Goal: Transaction & Acquisition: Subscribe to service/newsletter

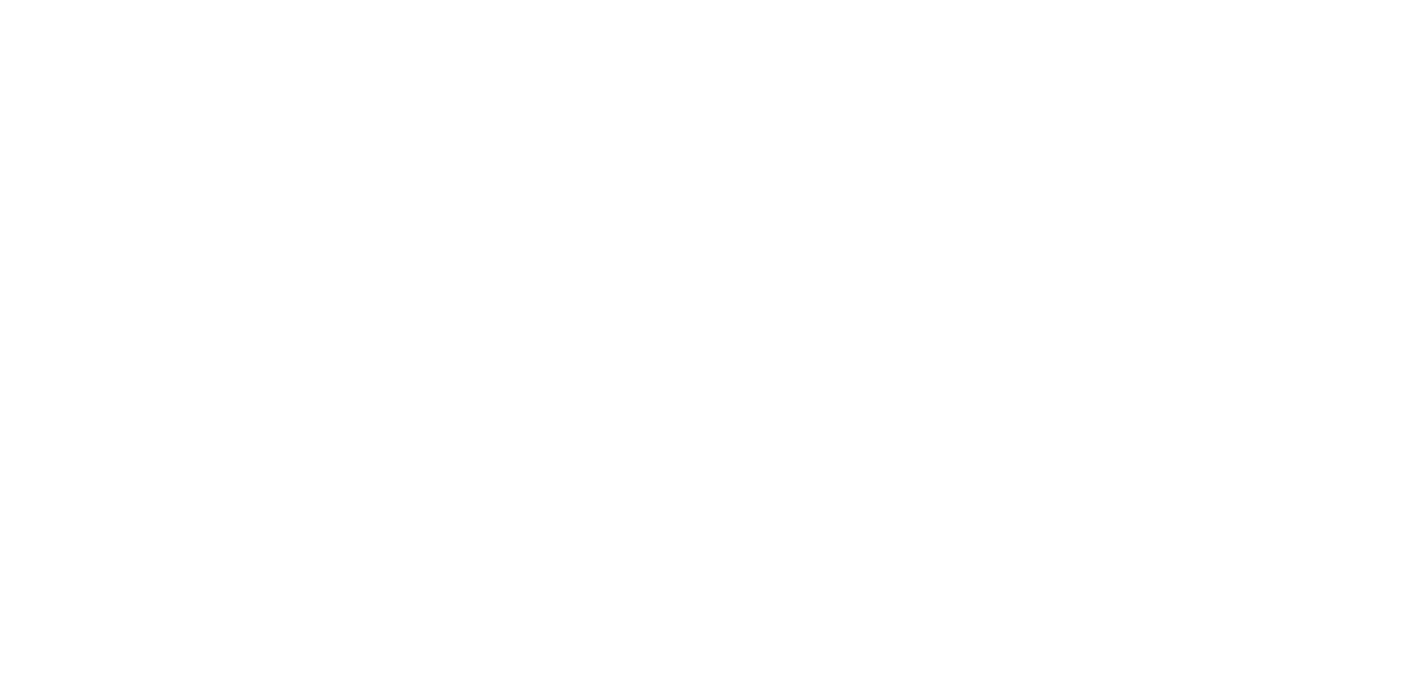
scroll to position [5337, 0]
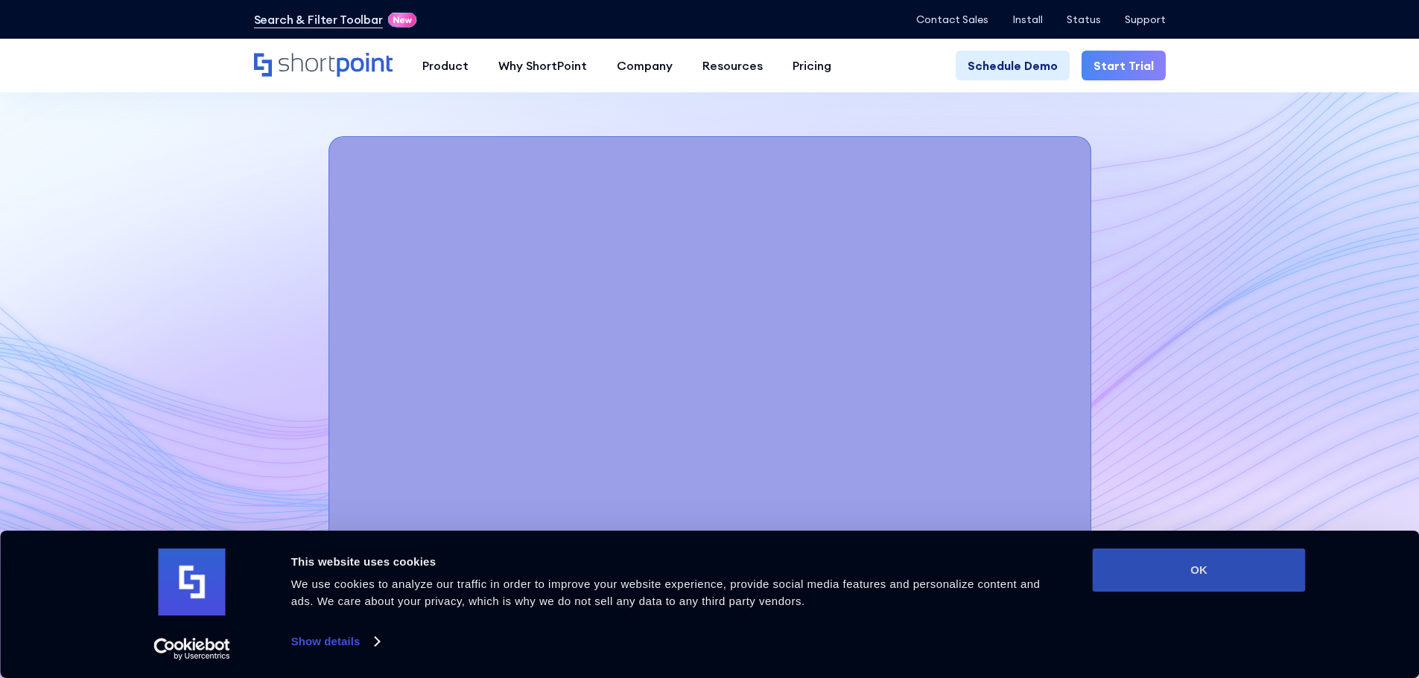
click at [1221, 573] on button "OK" at bounding box center [1199, 570] width 213 height 43
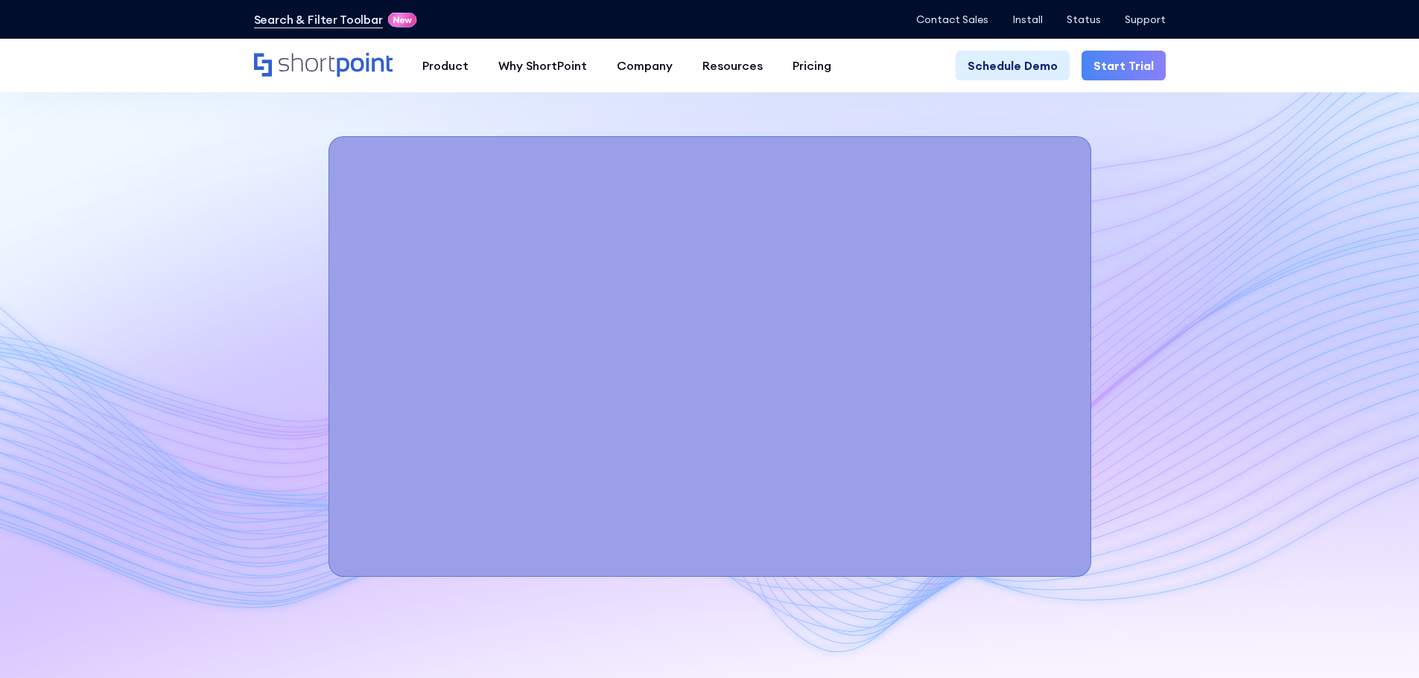
scroll to position [0, 0]
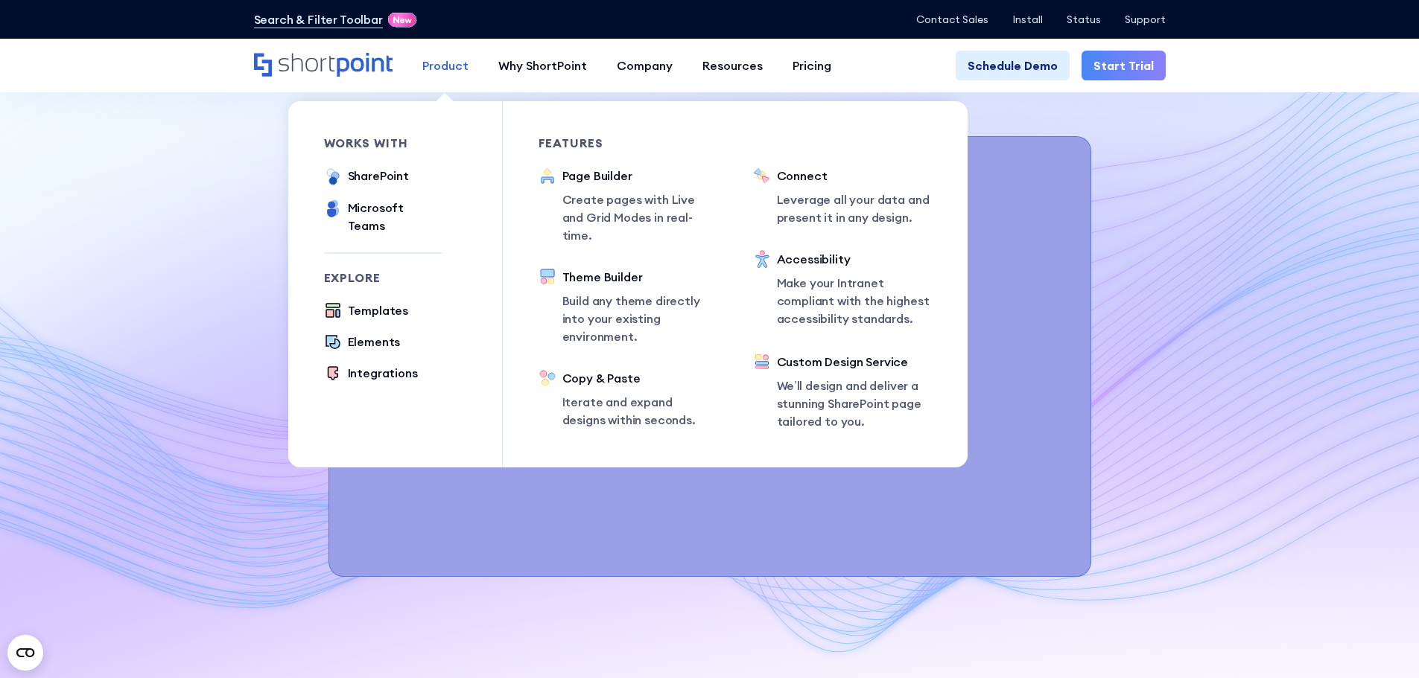
click at [430, 72] on div "Product" at bounding box center [445, 66] width 46 height 18
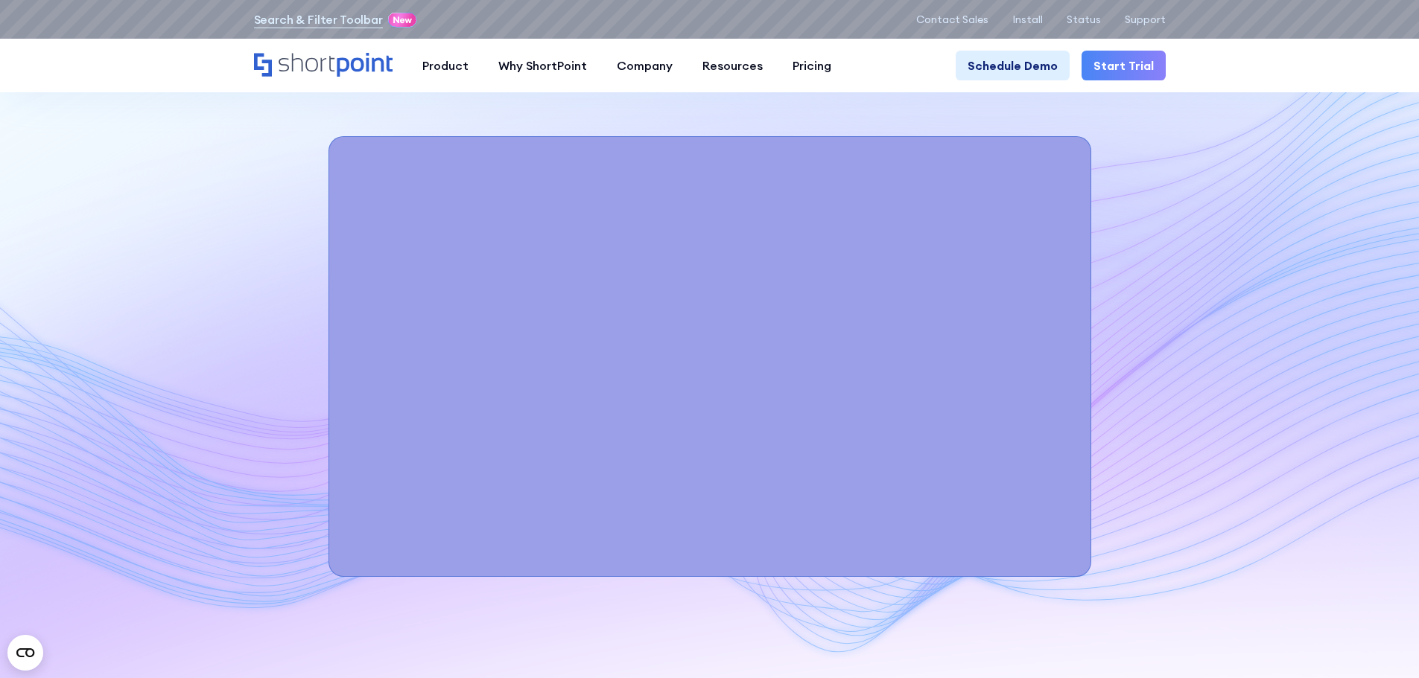
click at [1218, 246] on div "See it in Action" at bounding box center [709, 375] width 1419 height 746
click at [1043, 23] on p "Install" at bounding box center [1027, 19] width 31 height 12
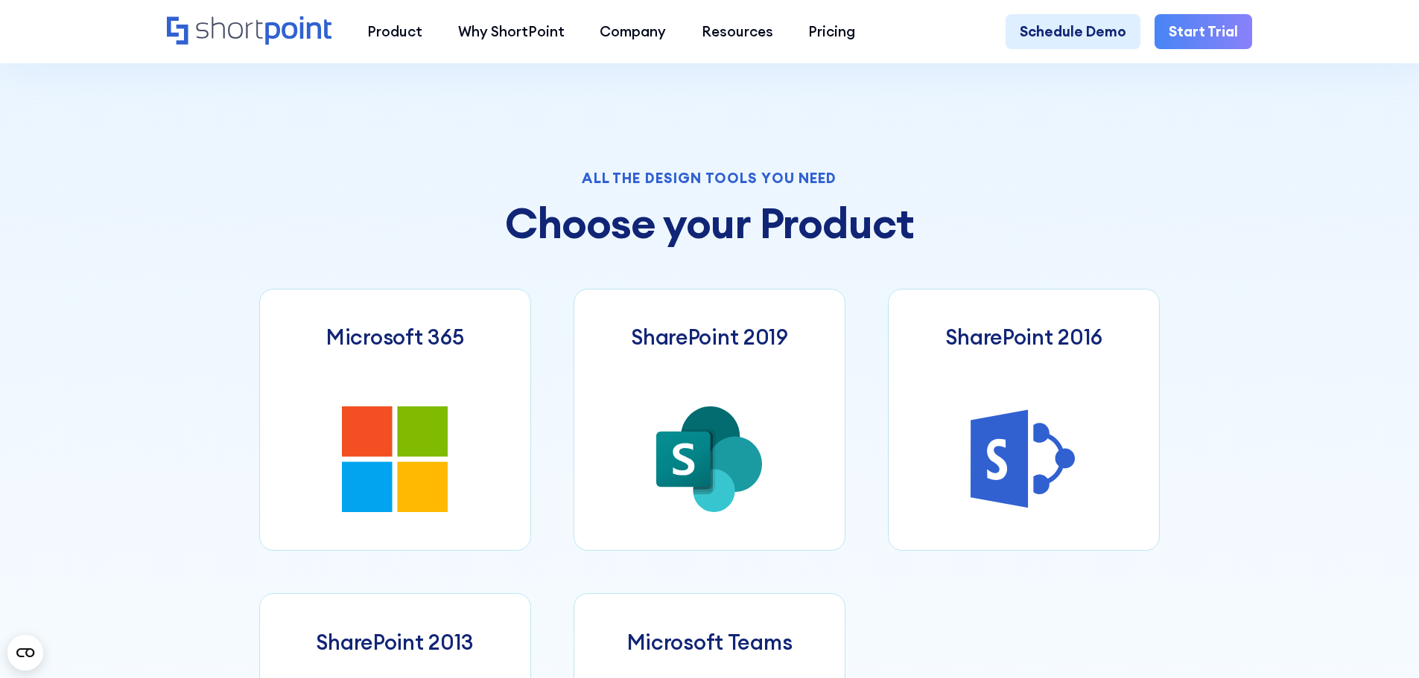
scroll to position [819, 0]
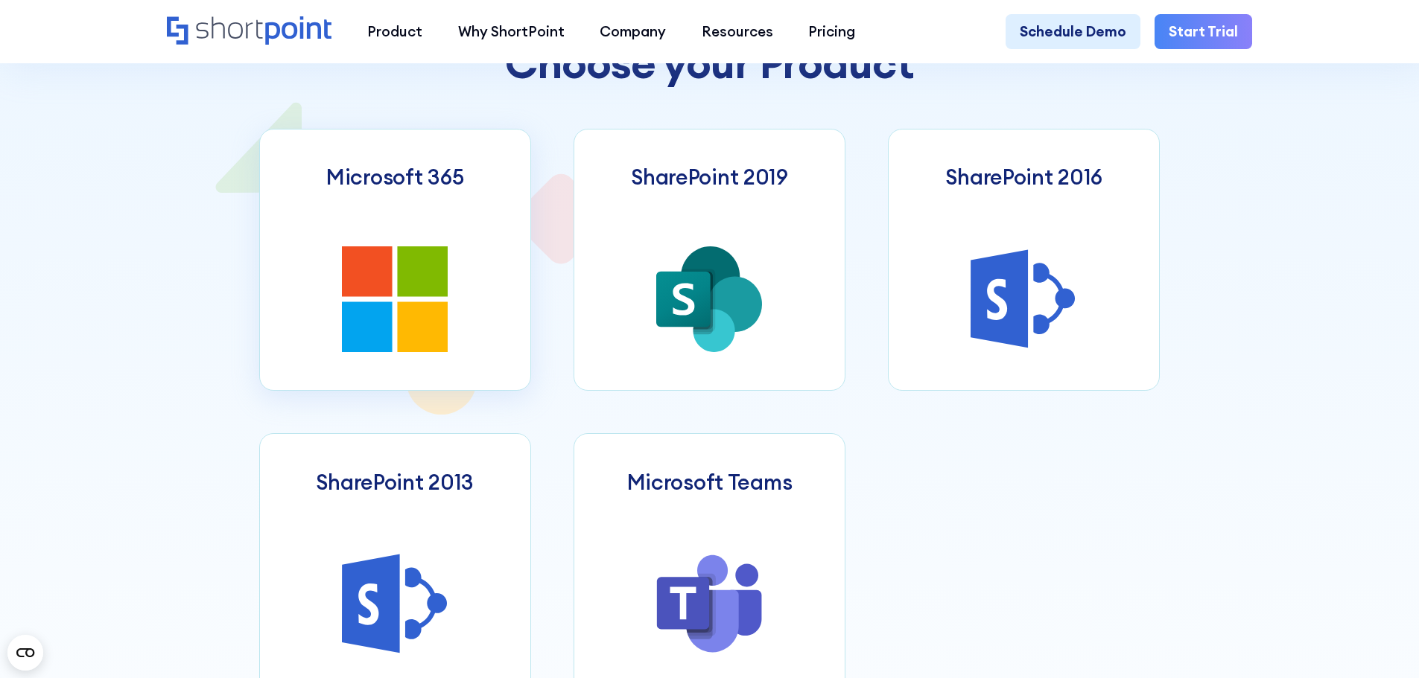
click at [407, 255] on icon at bounding box center [423, 272] width 51 height 51
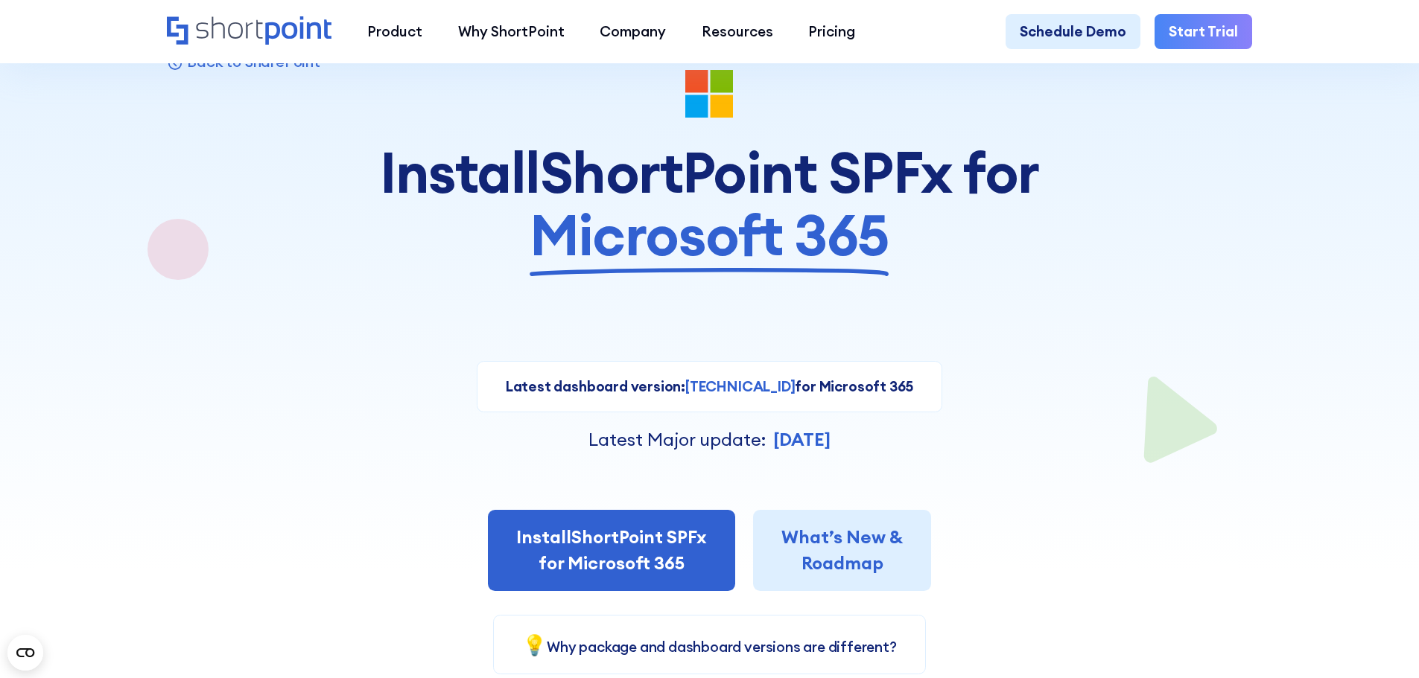
scroll to position [298, 0]
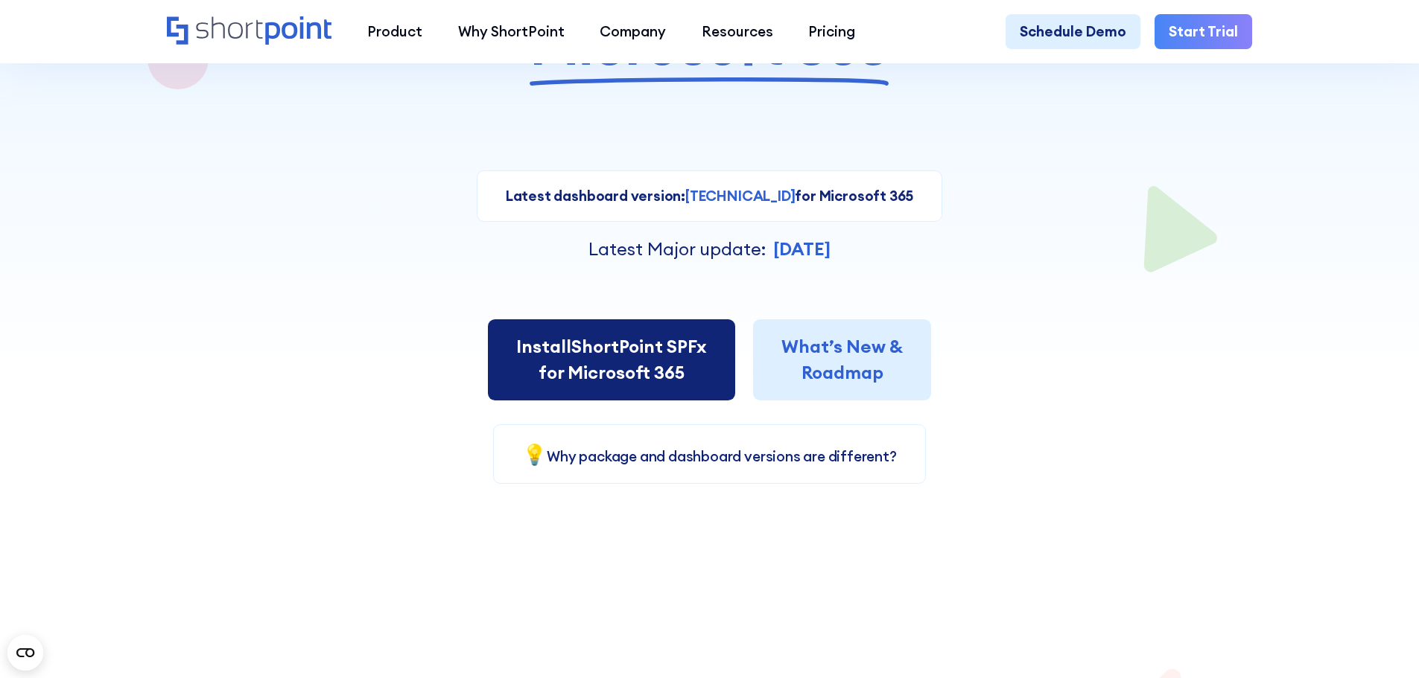
click at [544, 357] on span "Install" at bounding box center [543, 346] width 55 height 22
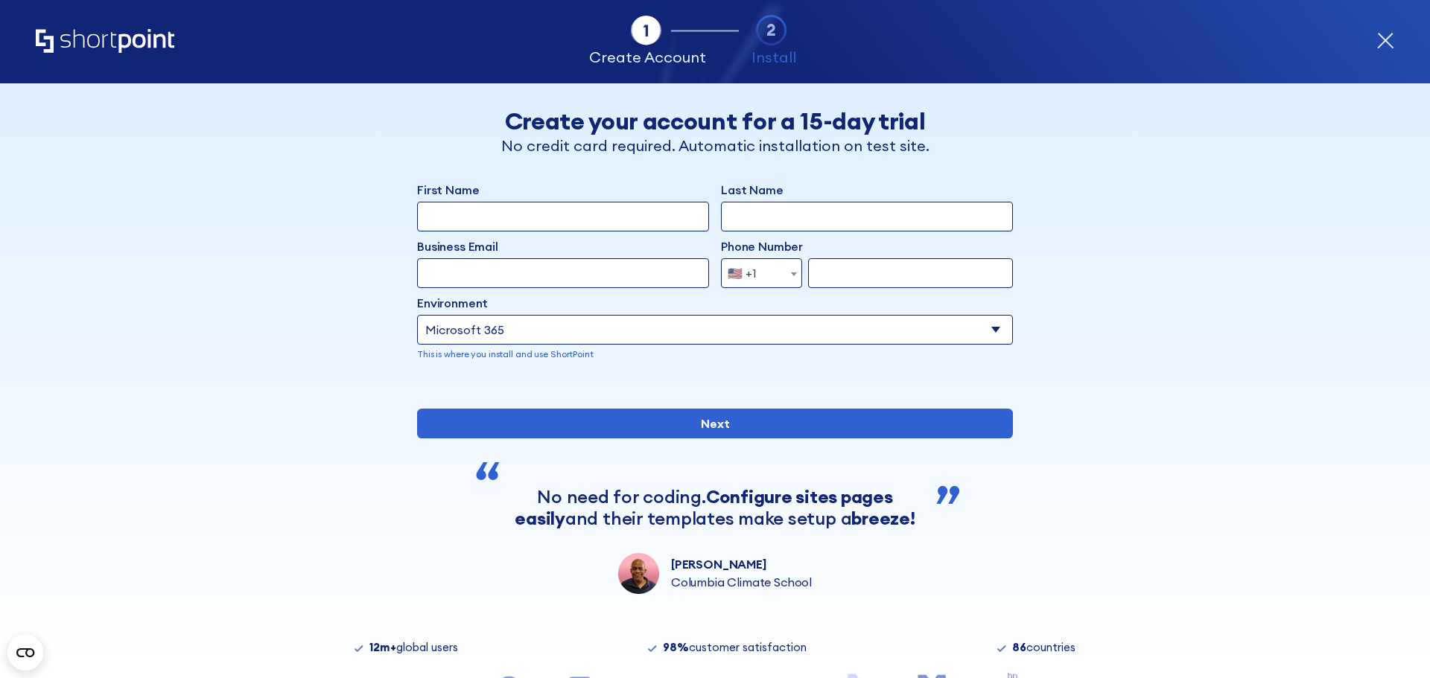
click at [491, 355] on p "This is where you install and use ShortPoint" at bounding box center [715, 354] width 596 height 13
click at [541, 334] on select "Select an environment Microsoft 365 SharePoint Online SharePoint 2019 (On-Premi…" at bounding box center [715, 330] width 596 height 30
select select "SharePoint Online"
click at [417, 315] on select "Select an environment Microsoft 365 SharePoint Online SharePoint 2019 (On-Premi…" at bounding box center [715, 330] width 596 height 30
click at [259, 255] on div "Back Back Create your account for a 15-day trial No credit card required. Autom…" at bounding box center [715, 338] width 912 height 511
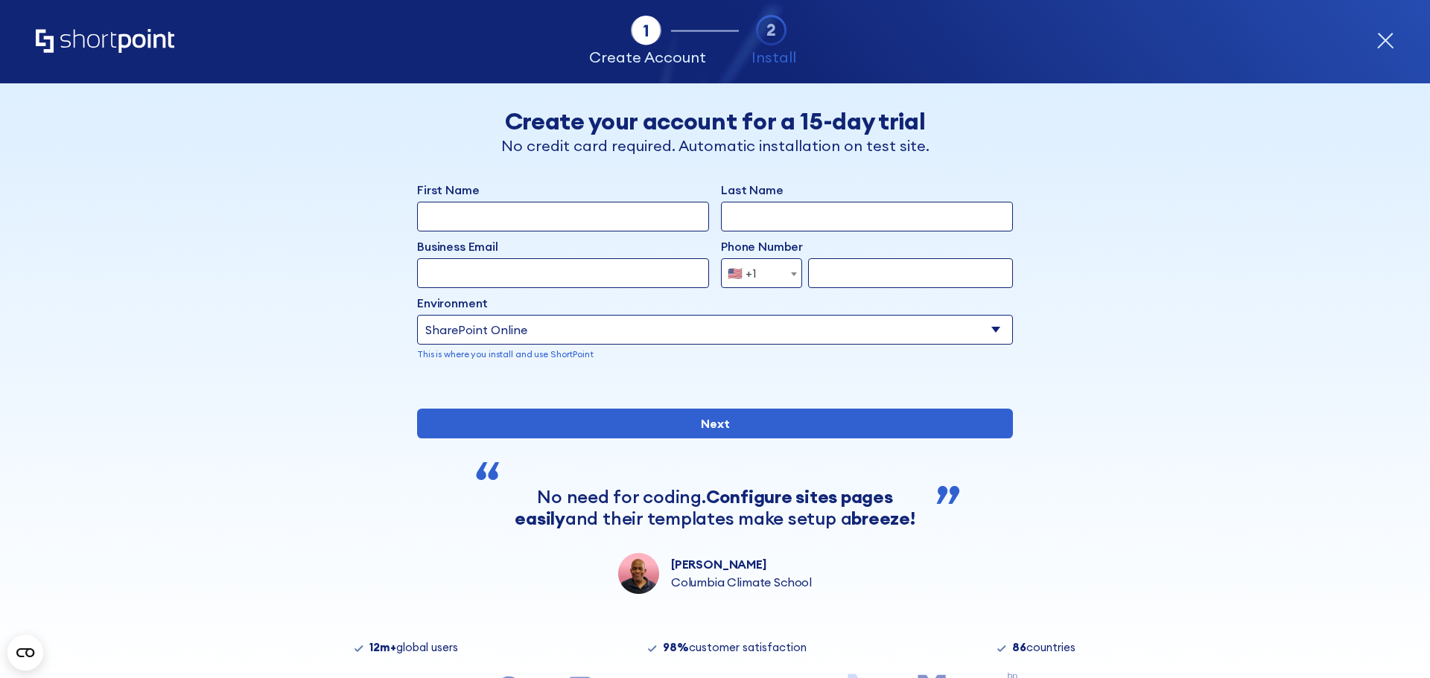
click at [135, 48] on icon "Home" at bounding box center [105, 41] width 139 height 24
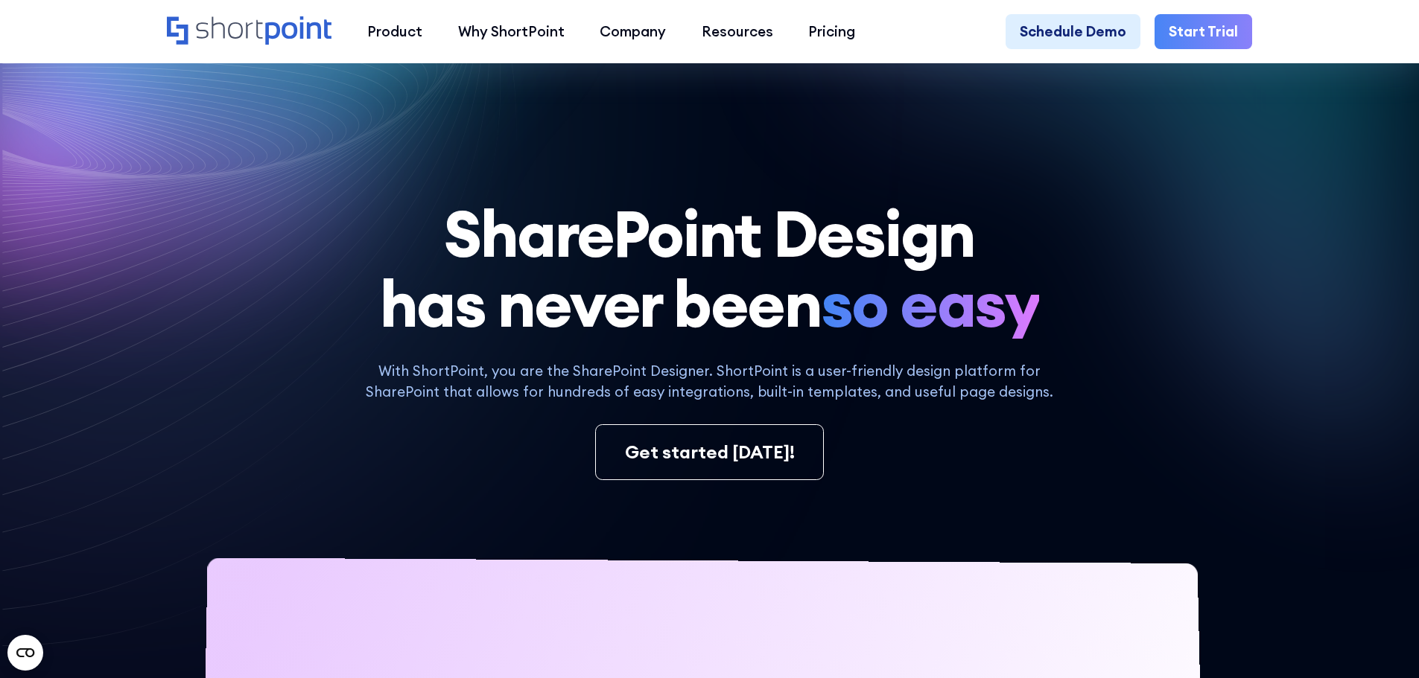
scroll to position [521, 0]
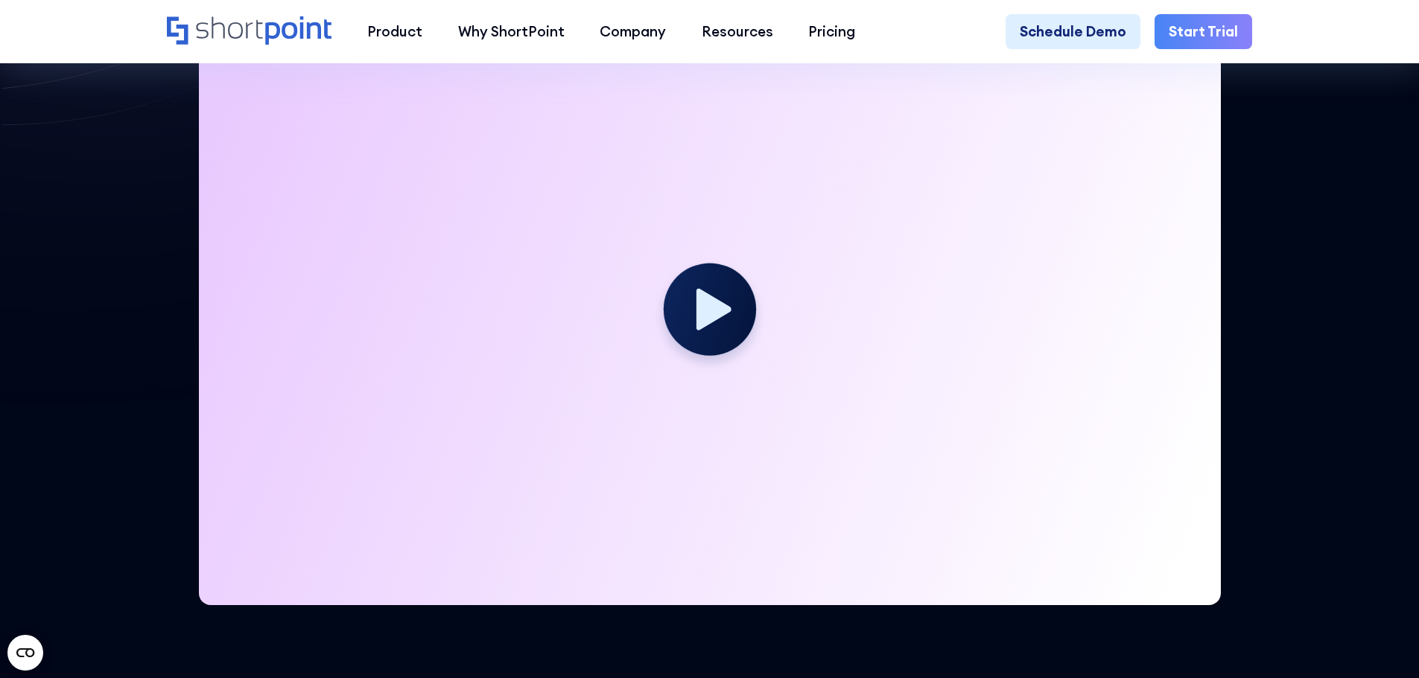
click at [1218, 31] on link "Start Trial" at bounding box center [1203, 32] width 98 height 36
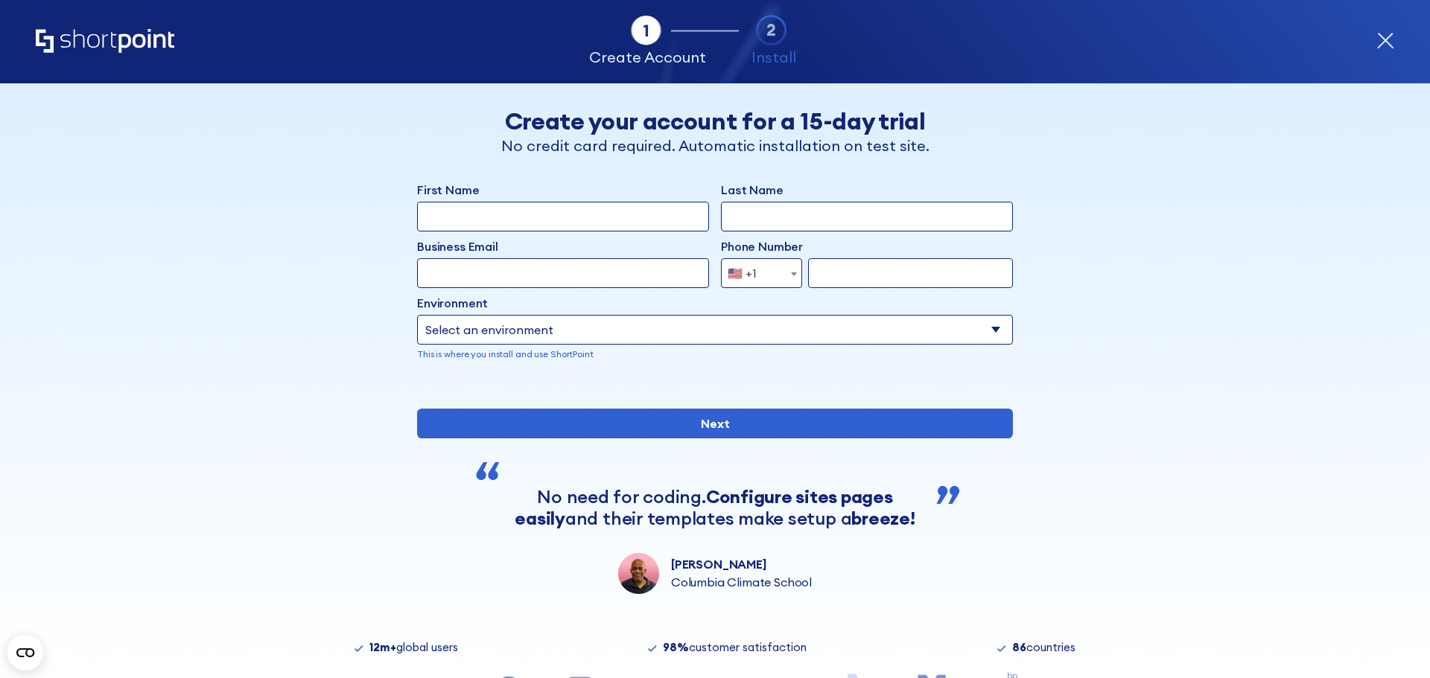
click at [538, 204] on input "First Name" at bounding box center [563, 217] width 292 height 30
click at [643, 122] on h2 "Create your account for a 15-day trial" at bounding box center [715, 121] width 506 height 28
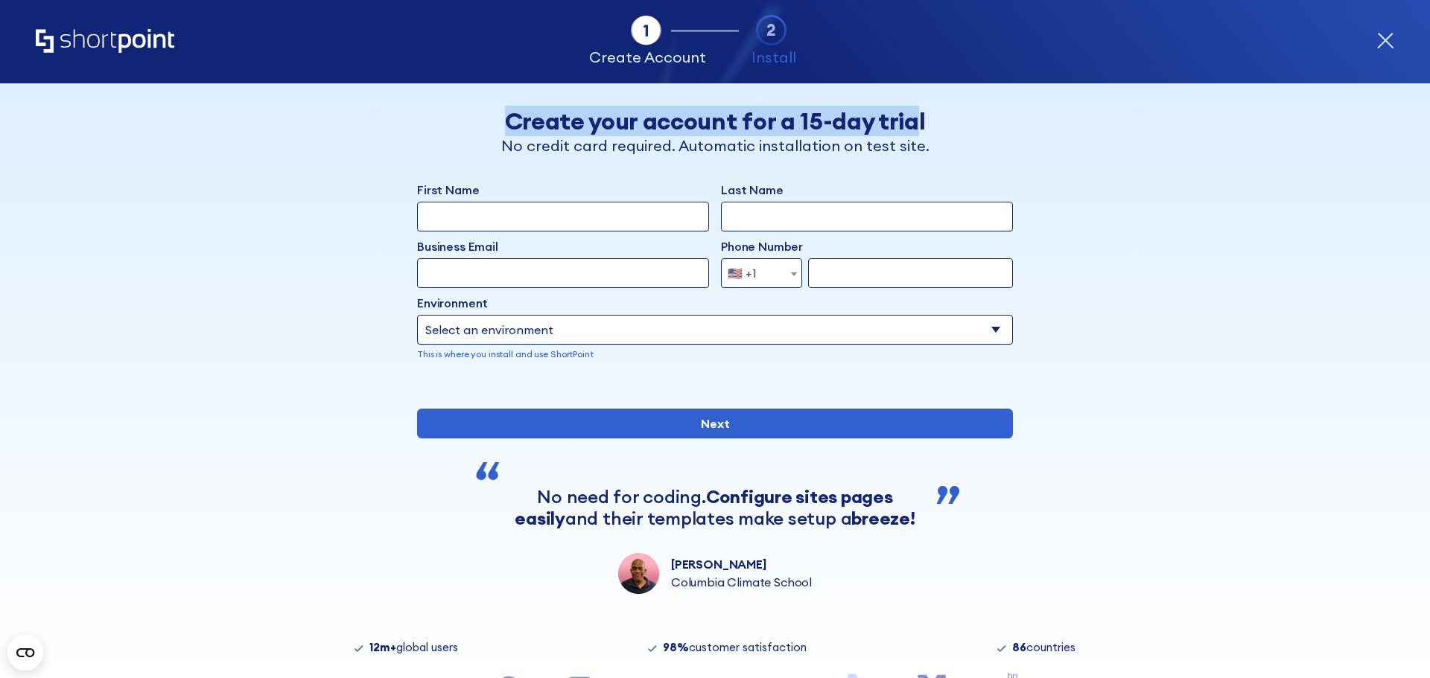
drag, startPoint x: 502, startPoint y: 122, endPoint x: 914, endPoint y: 110, distance: 412.0
click at [914, 110] on h2 "Create your account for a 15-day trial" at bounding box center [715, 121] width 506 height 28
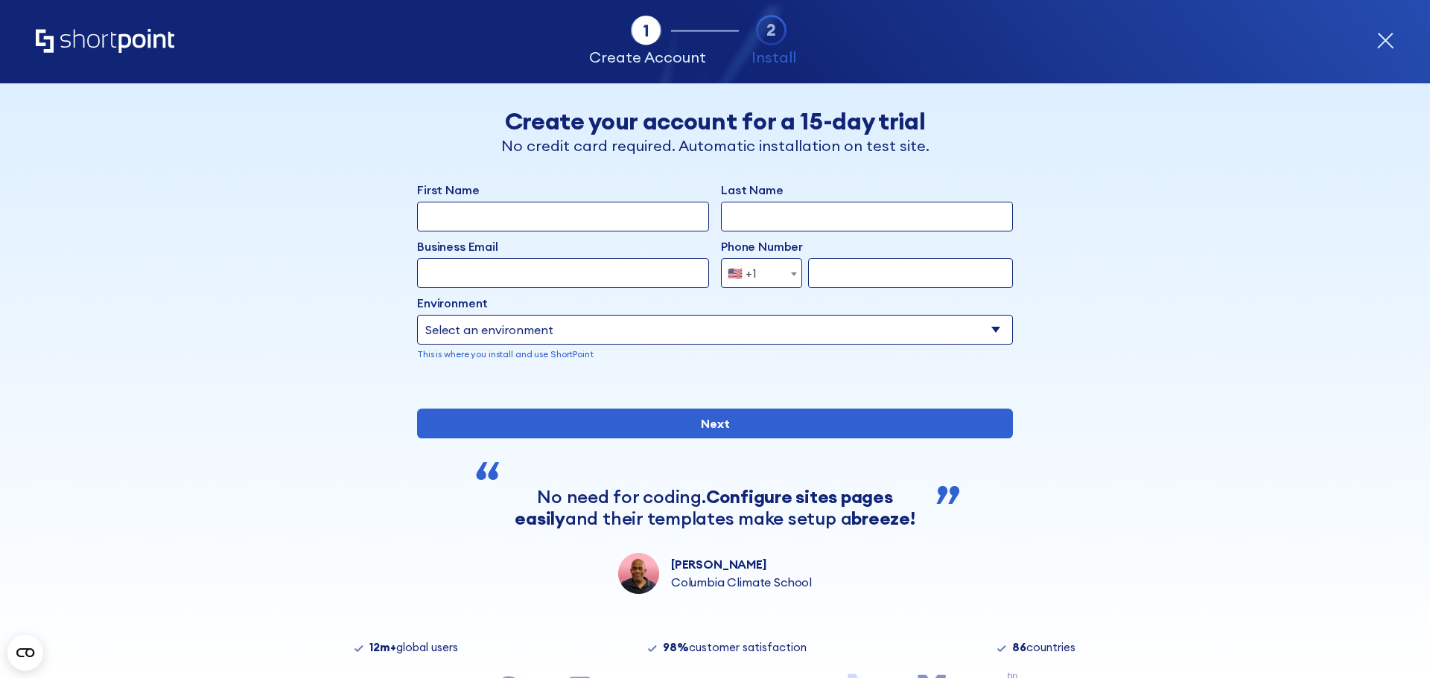
click at [633, 217] on input "First Name" at bounding box center [563, 217] width 292 height 30
click at [428, 216] on input "First Name" at bounding box center [563, 217] width 292 height 30
drag, startPoint x: 447, startPoint y: 219, endPoint x: 363, endPoint y: 227, distance: 83.8
click at [366, 227] on div "Back Back Create your account for a 15-day trial No credit card required. Autom…" at bounding box center [715, 338] width 912 height 511
type input "Lubomir"
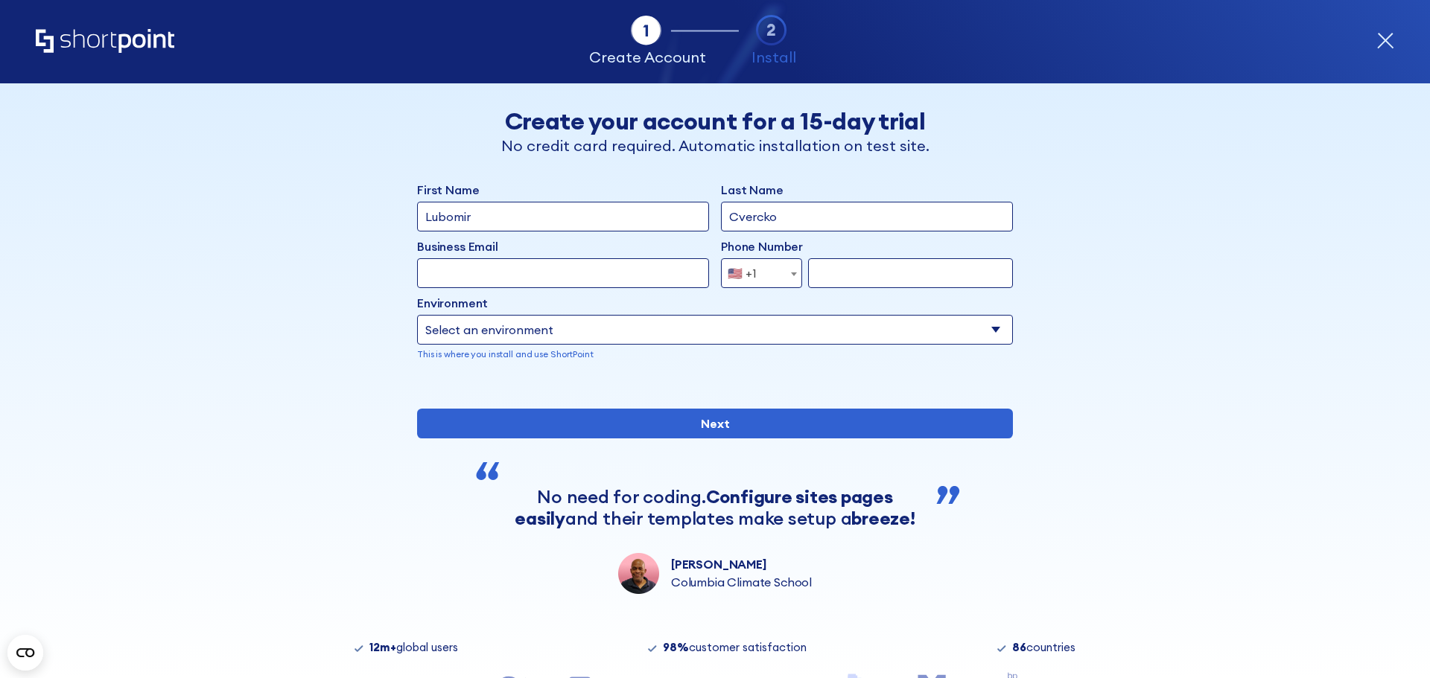
type input "Cvercko"
click at [512, 322] on select "Select an environment Microsoft 365 SharePoint Online SharePoint 2019 (On-Premi…" at bounding box center [715, 330] width 596 height 30
select select "SharePoint Online"
click at [417, 315] on select "Select an environment Microsoft 365 SharePoint Online SharePoint 2019 (On-Premi…" at bounding box center [715, 330] width 596 height 30
drag, startPoint x: 498, startPoint y: 213, endPoint x: 258, endPoint y: 203, distance: 240.0
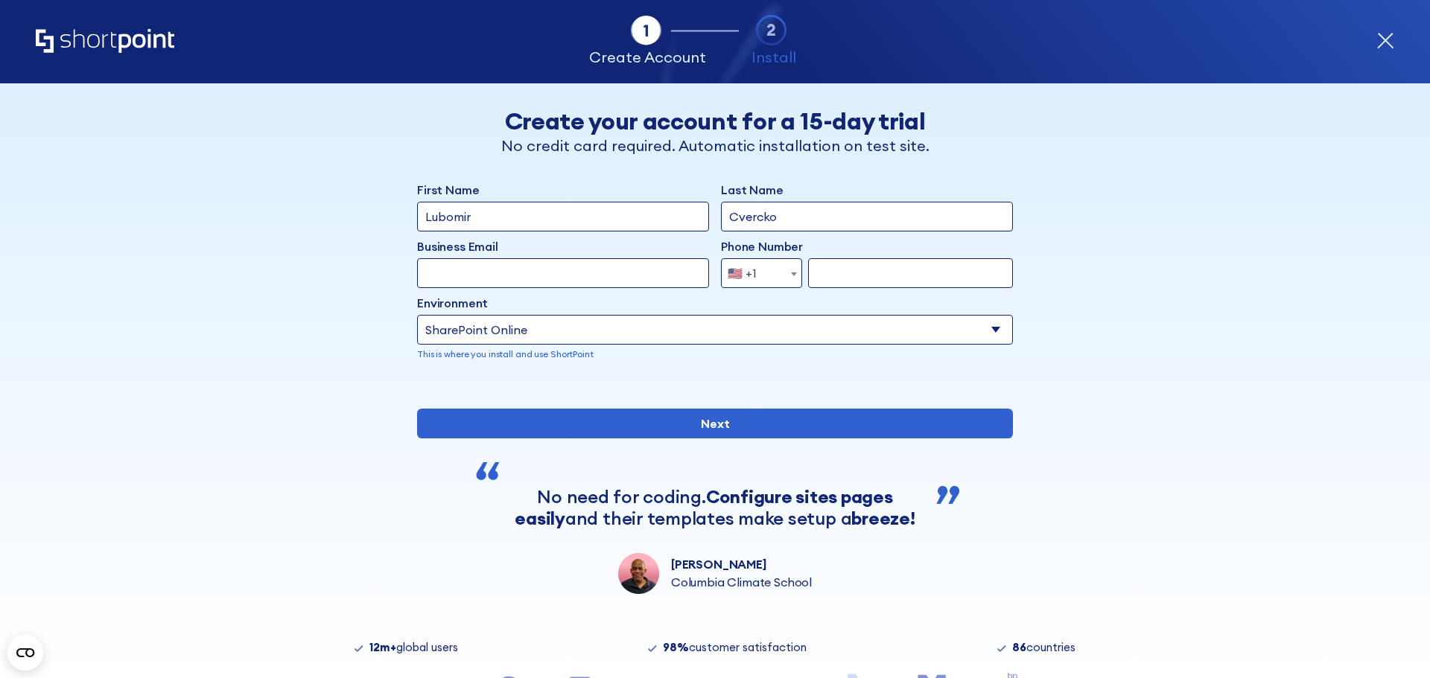
click at [259, 203] on div "Back Back Create your account for a 15-day trial No credit card required. Autom…" at bounding box center [715, 338] width 912 height 511
type input "Lukas"
click at [765, 220] on input "Cvercko" at bounding box center [867, 217] width 292 height 30
click at [764, 220] on input "Cvercko" at bounding box center [867, 217] width 292 height 30
click at [763, 220] on input "Cvercko" at bounding box center [867, 217] width 292 height 30
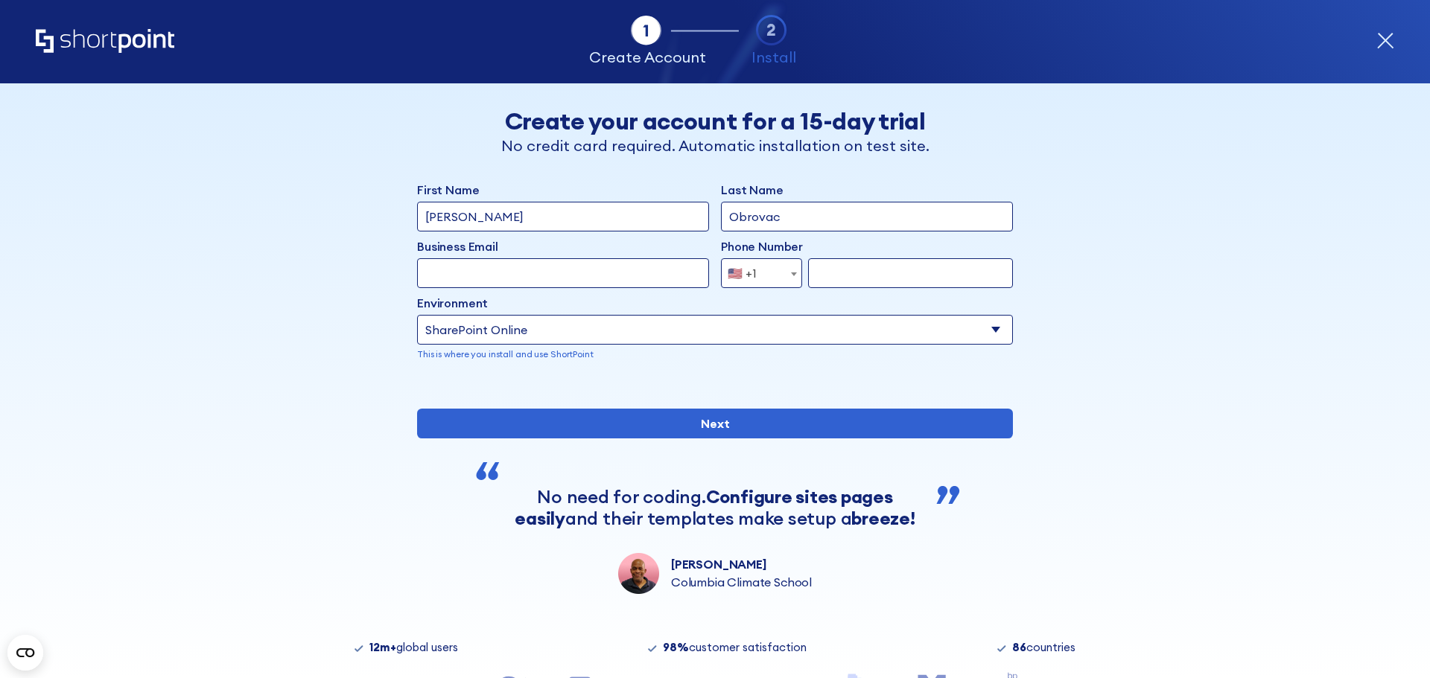
type input "Obrovac"
click at [633, 267] on input "Business Email" at bounding box center [563, 273] width 292 height 30
type input "ps6317@sepsas.sk"
click at [882, 260] on input "form" at bounding box center [910, 273] width 205 height 30
click at [766, 286] on span "🇺🇸 +1" at bounding box center [761, 273] width 81 height 30
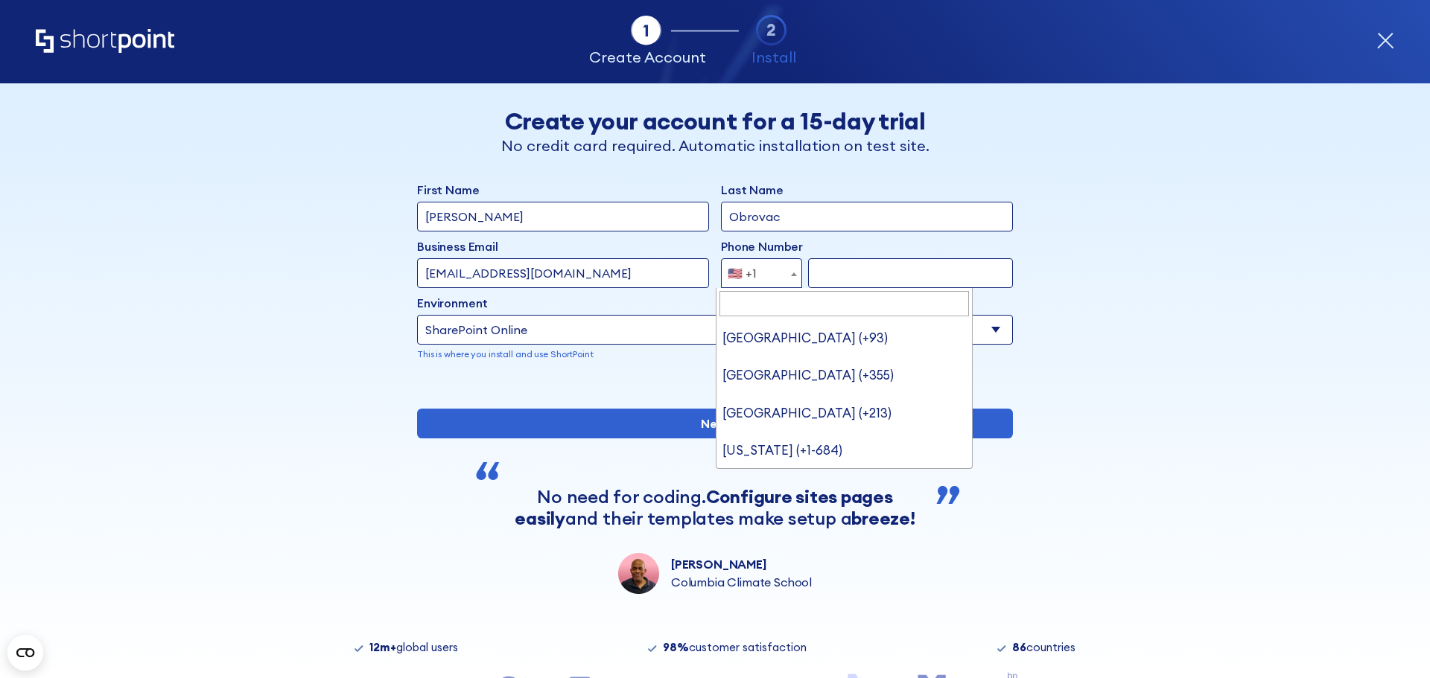
scroll to position [8319, 0]
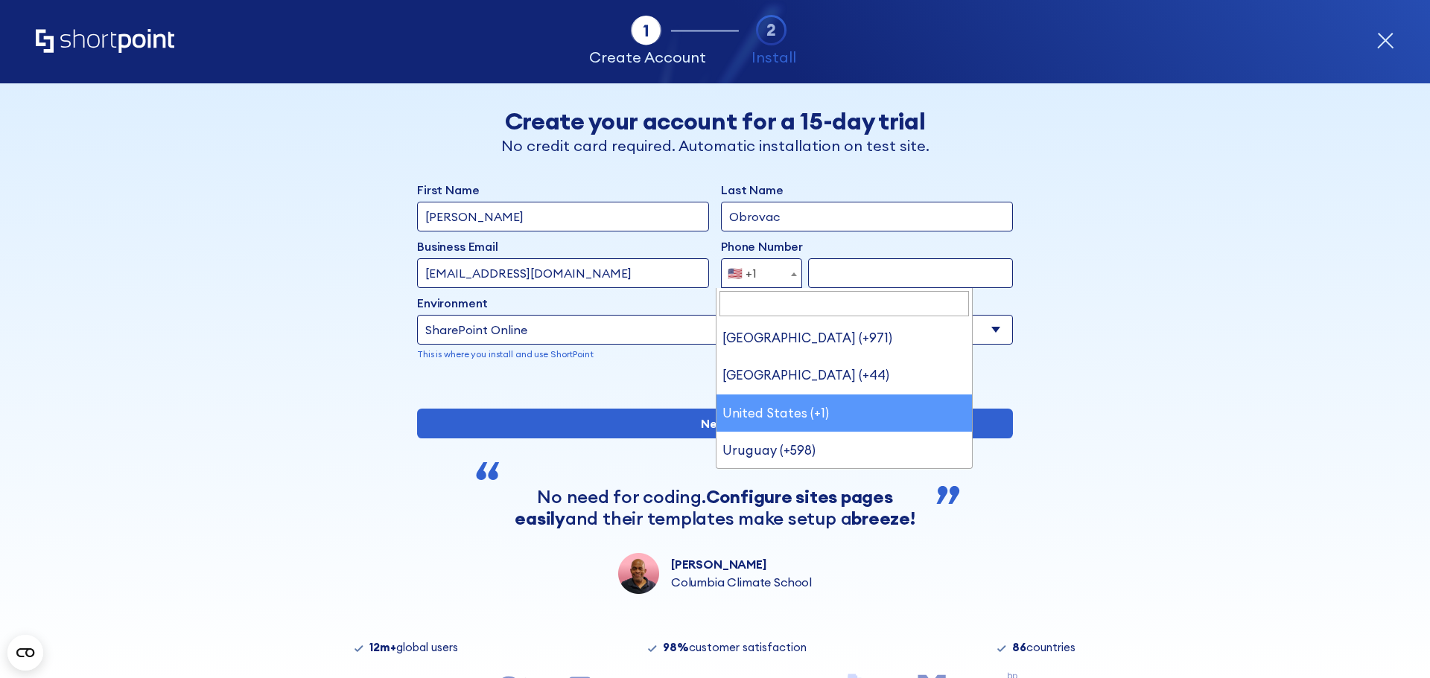
click at [790, 312] on input "Search" at bounding box center [844, 303] width 250 height 25
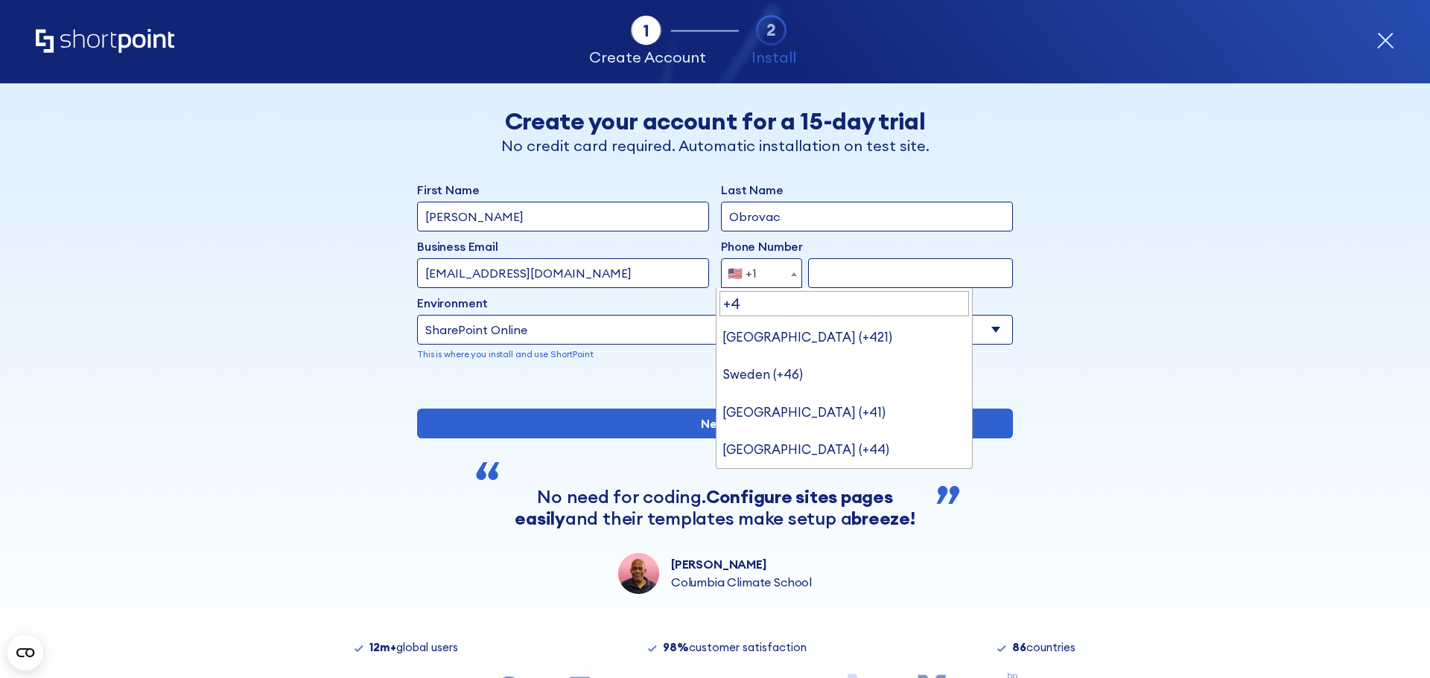
scroll to position [0, 0]
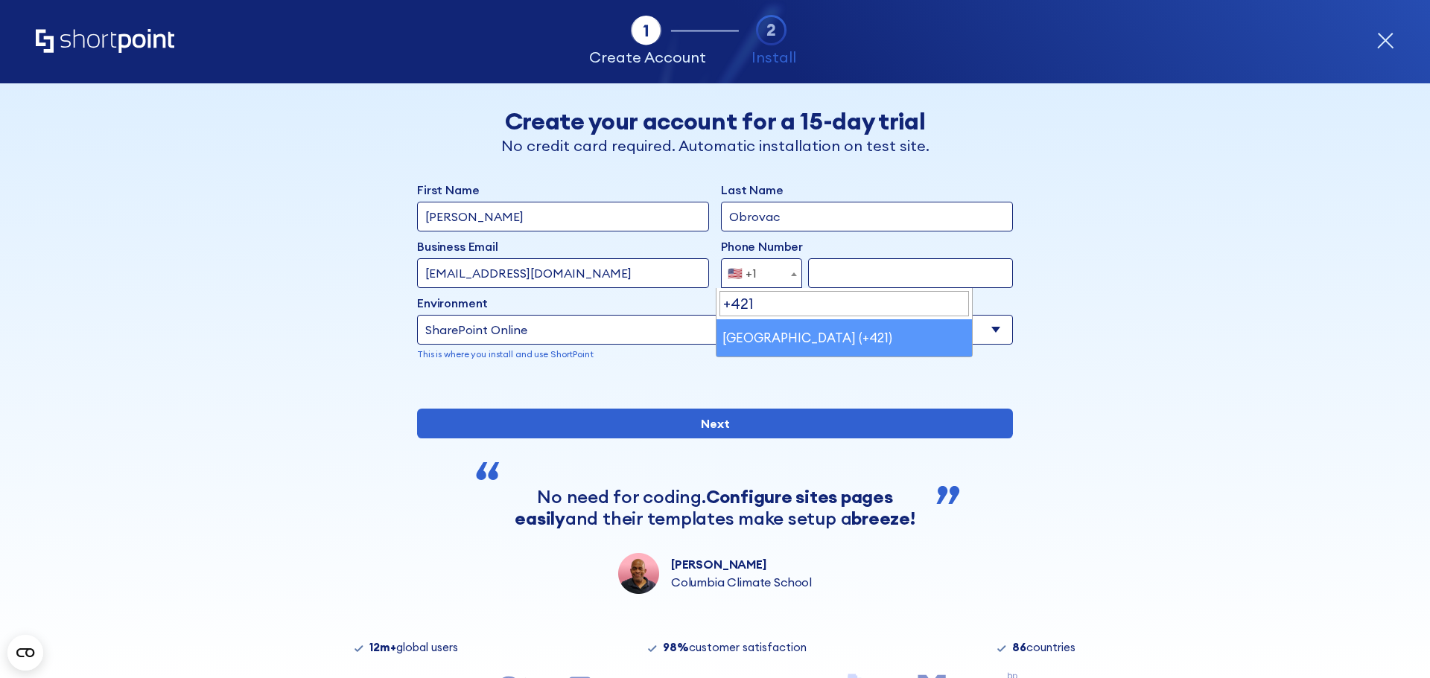
type input "+421"
select select "+421"
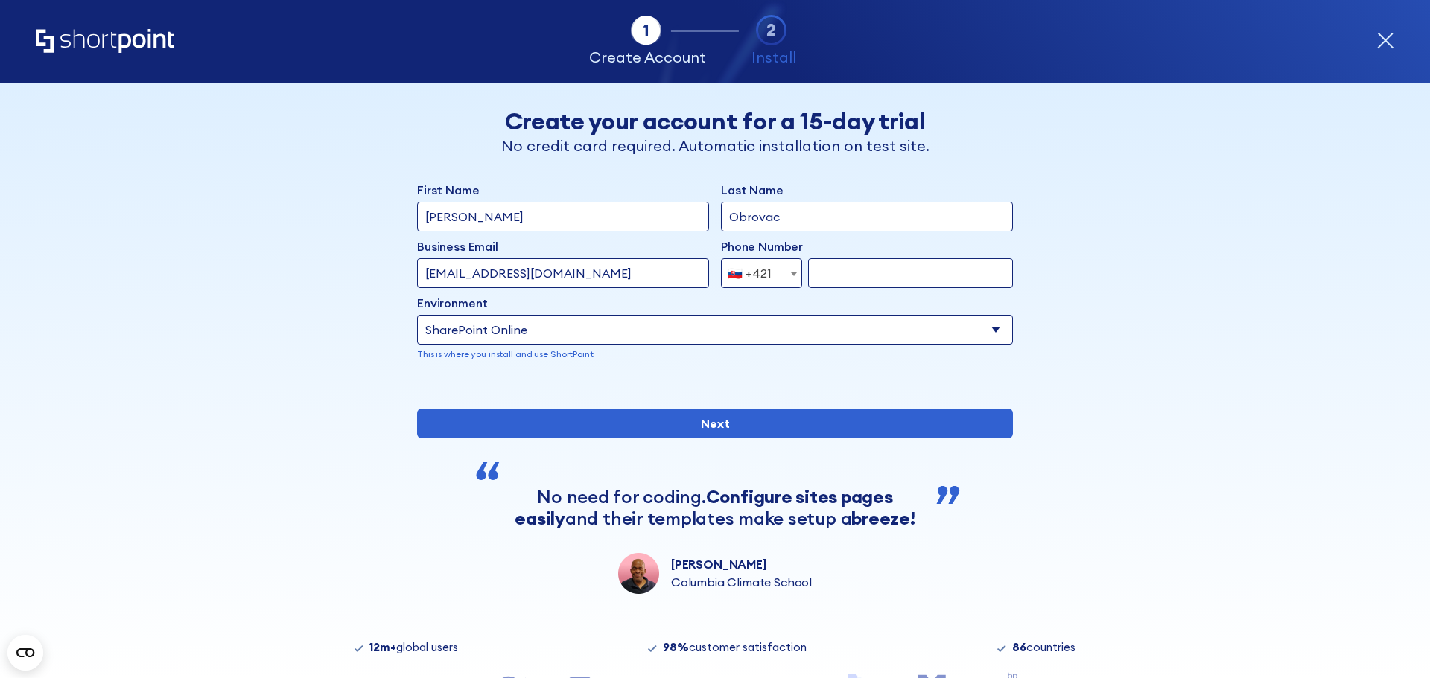
click at [889, 290] on div "First Name Lukas Last Name Obrovac Business Email Invalid Email Address ps6317@…" at bounding box center [715, 283] width 596 height 204
click at [889, 275] on input "form" at bounding box center [910, 273] width 205 height 30
drag, startPoint x: 945, startPoint y: 279, endPoint x: 543, endPoint y: 261, distance: 402.6
click at [543, 261] on div "Business Email Invalid Email Address ps6317@sepsas.sk Phone Number Afghanistan …" at bounding box center [715, 263] width 596 height 51
click at [899, 259] on input "310558789" at bounding box center [910, 273] width 205 height 30
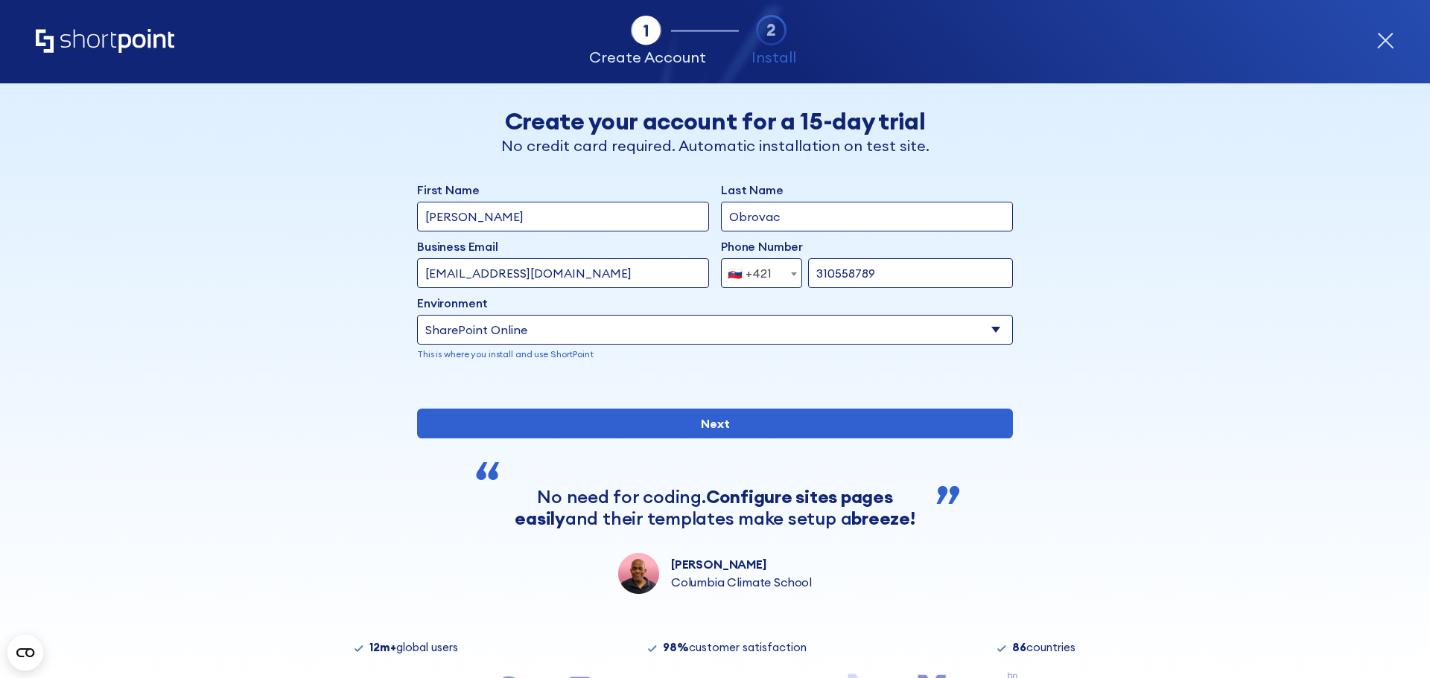
click at [899, 259] on input "310558789" at bounding box center [910, 273] width 205 height 30
paste input "+421 2 5069 2603"
drag, startPoint x: 830, startPoint y: 269, endPoint x: 678, endPoint y: 255, distance: 153.3
click at [680, 255] on div "Business Email Invalid Email Address ps6317@sepsas.sk Phone Number Afghanistan …" at bounding box center [715, 263] width 596 height 51
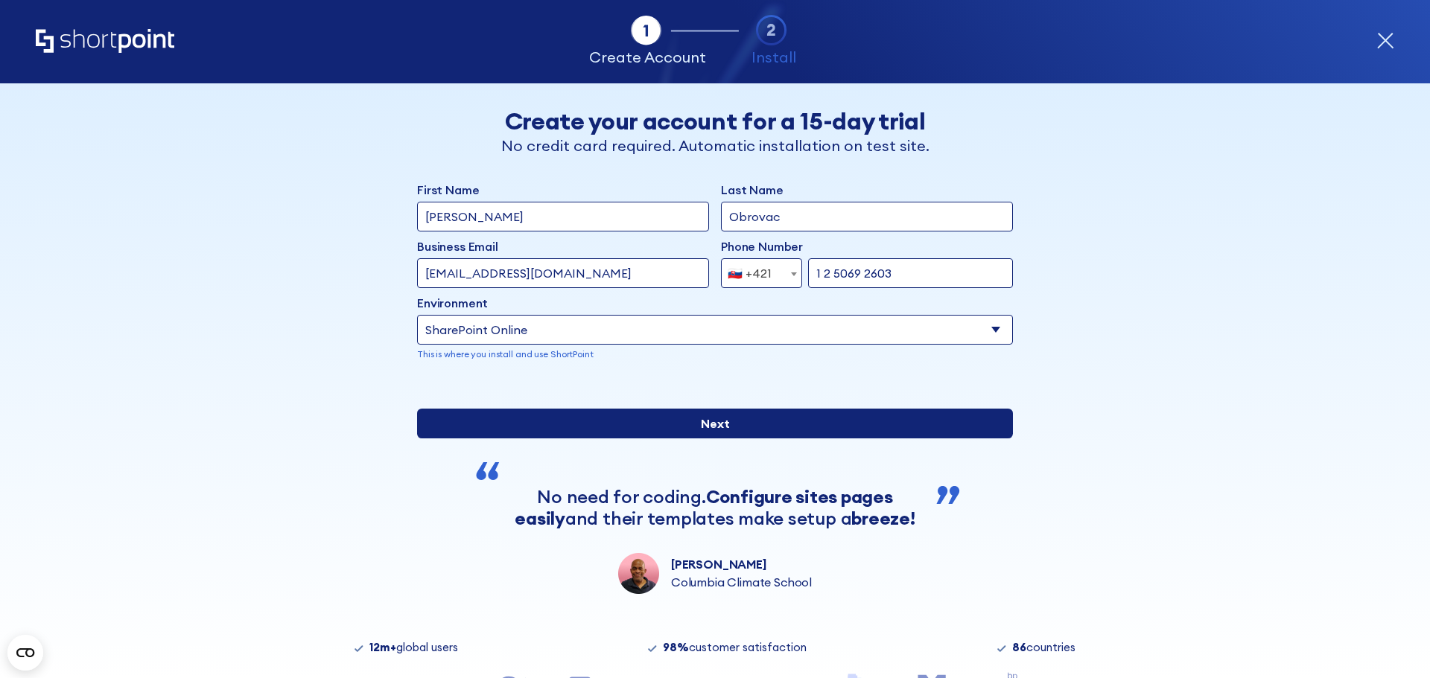
click at [544, 439] on input "Next" at bounding box center [715, 424] width 596 height 30
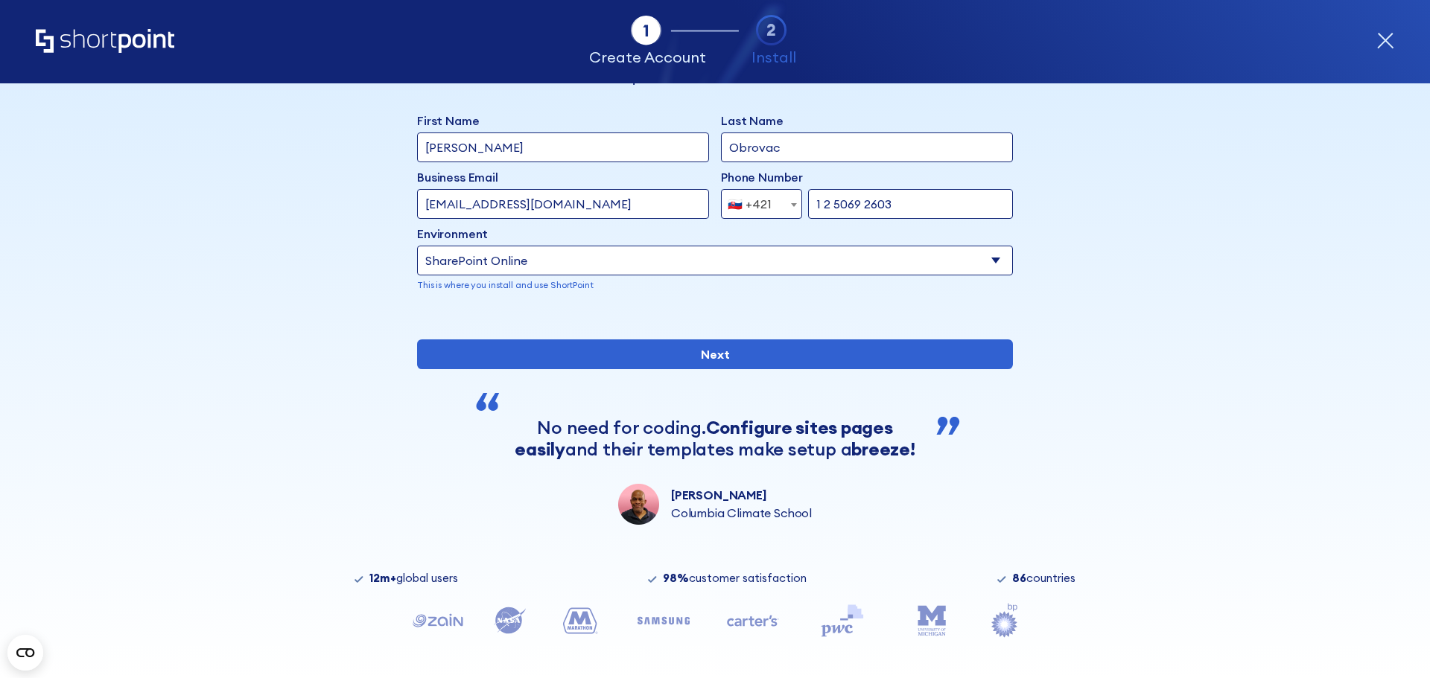
scroll to position [55, 0]
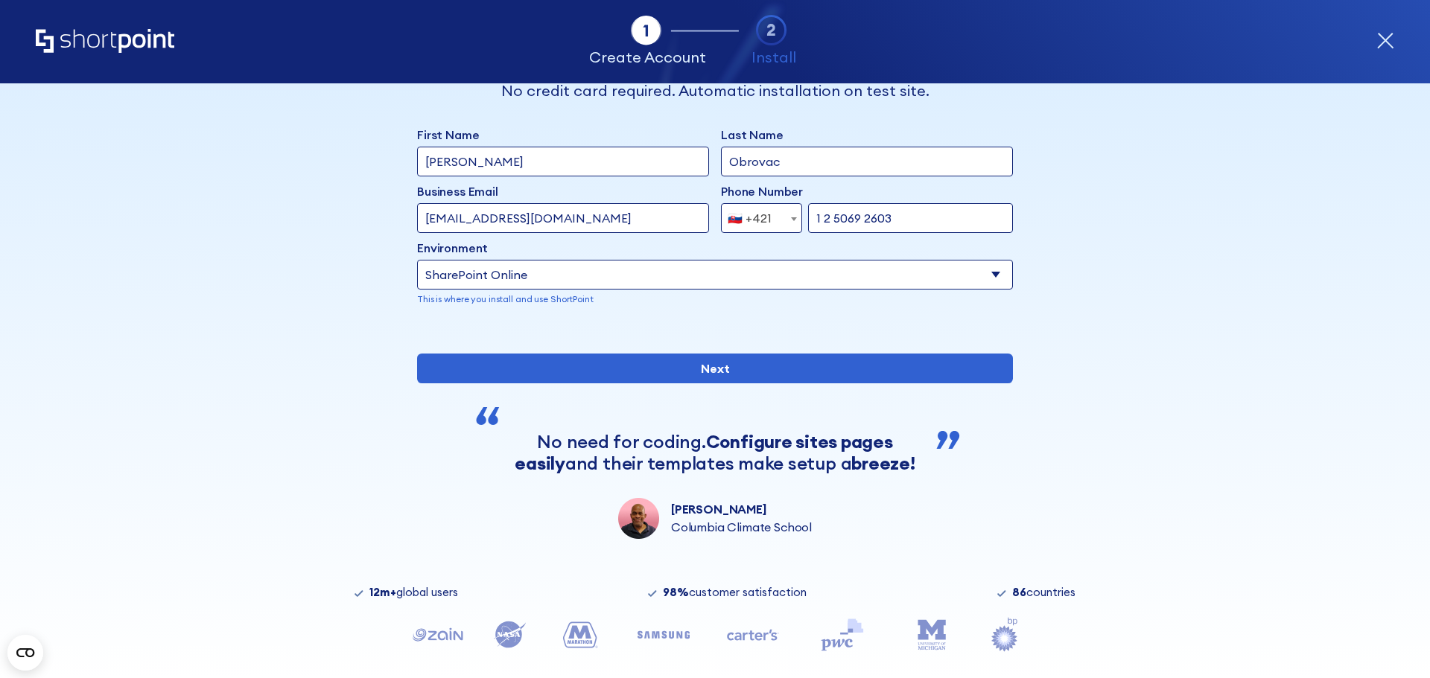
click at [816, 219] on input "1 2 5069 2603" at bounding box center [910, 218] width 205 height 30
click at [763, 436] on div "First Name Lukas Last Name Obrovac Business Email Invalid Email Address ps6317@…" at bounding box center [715, 332] width 596 height 413
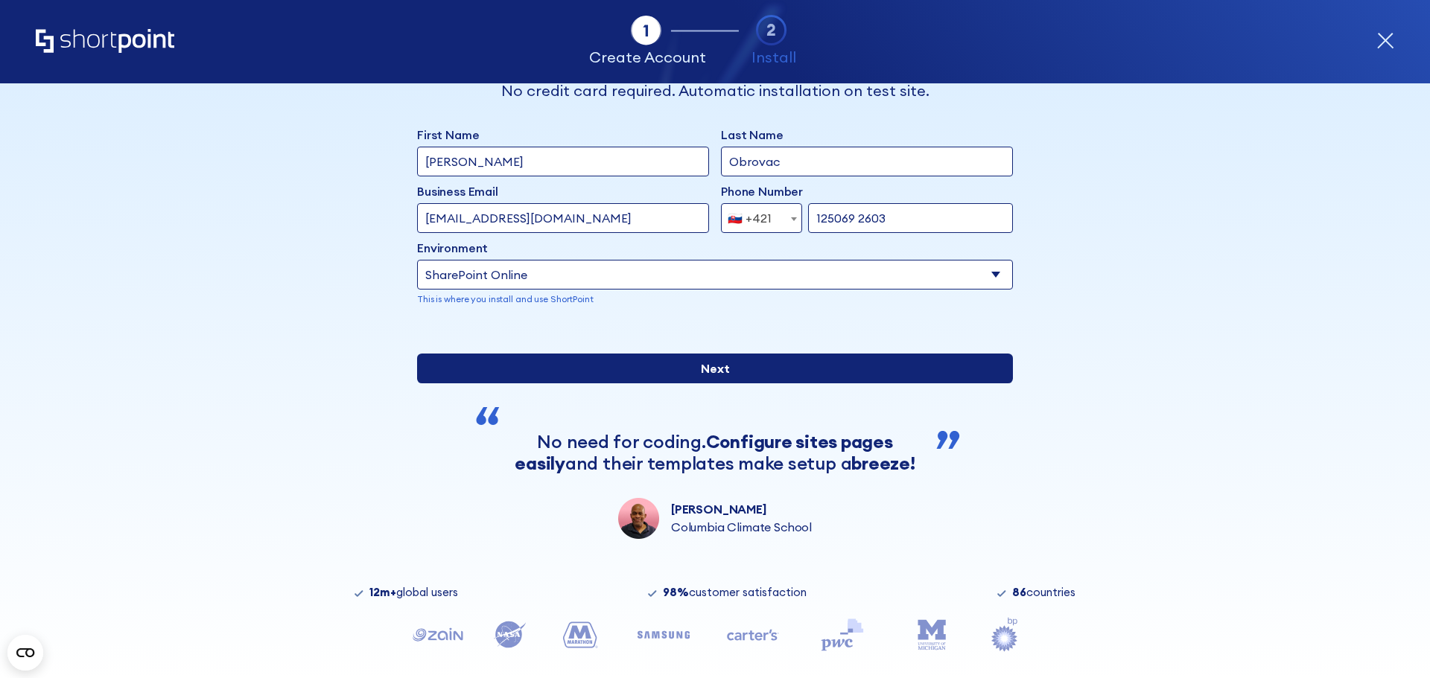
click at [783, 384] on input "Next" at bounding box center [715, 369] width 596 height 30
type input "25069 2603"
click at [746, 384] on input "Next" at bounding box center [715, 369] width 596 height 30
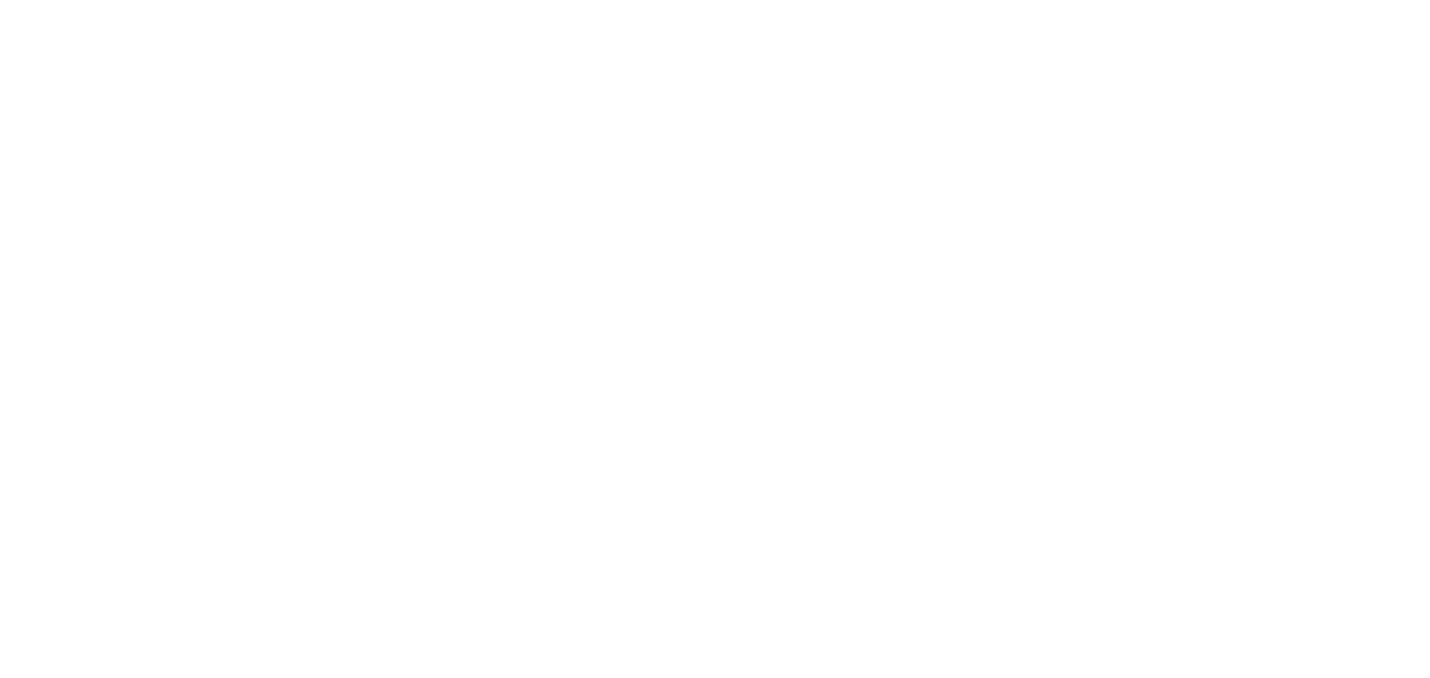
select select "+421"
